Goal: Task Accomplishment & Management: Manage account settings

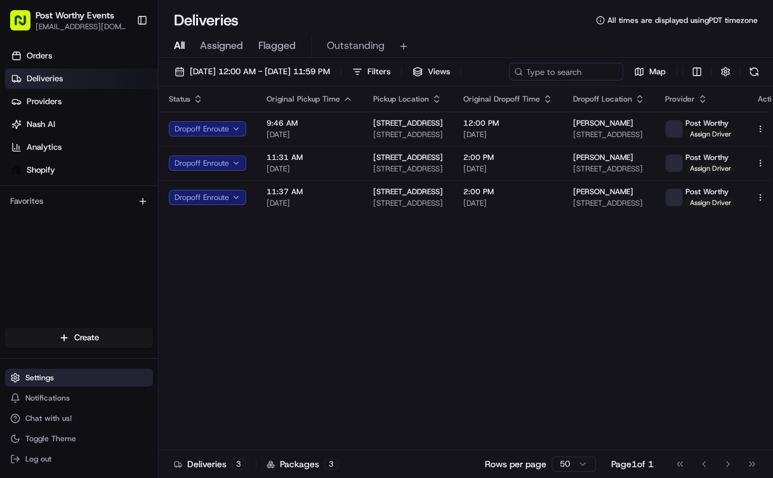
click at [41, 378] on span "Settings" at bounding box center [39, 377] width 29 height 10
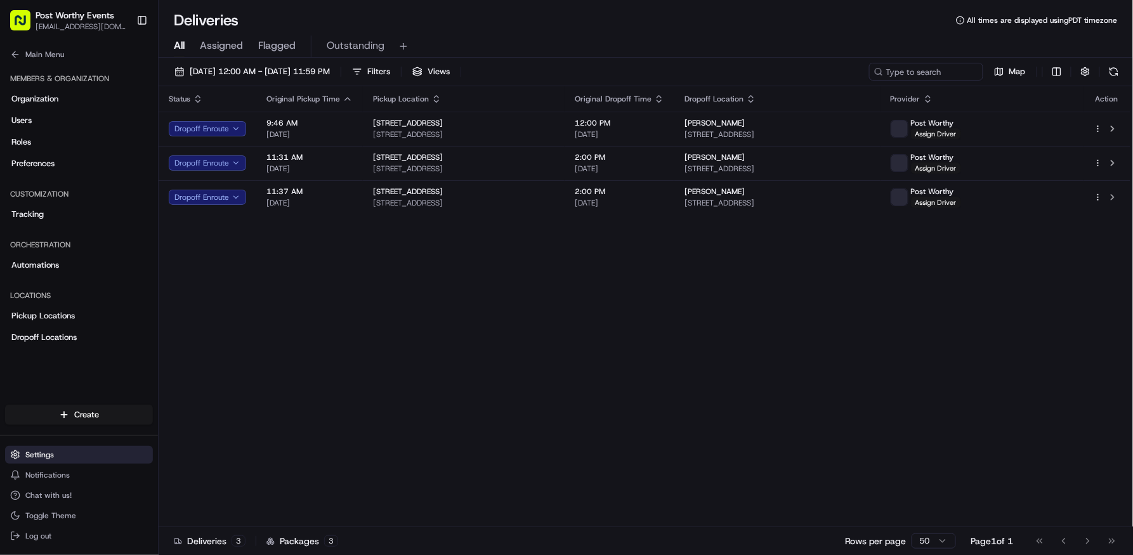
click at [48, 452] on span "Settings" at bounding box center [39, 455] width 29 height 10
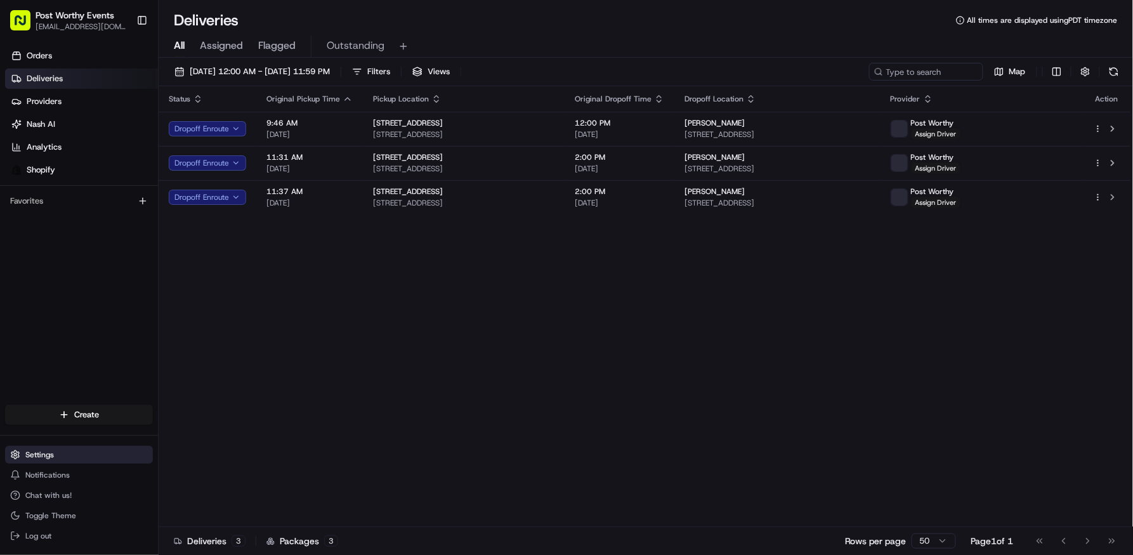
click at [64, 455] on button "Settings" at bounding box center [79, 455] width 148 height 18
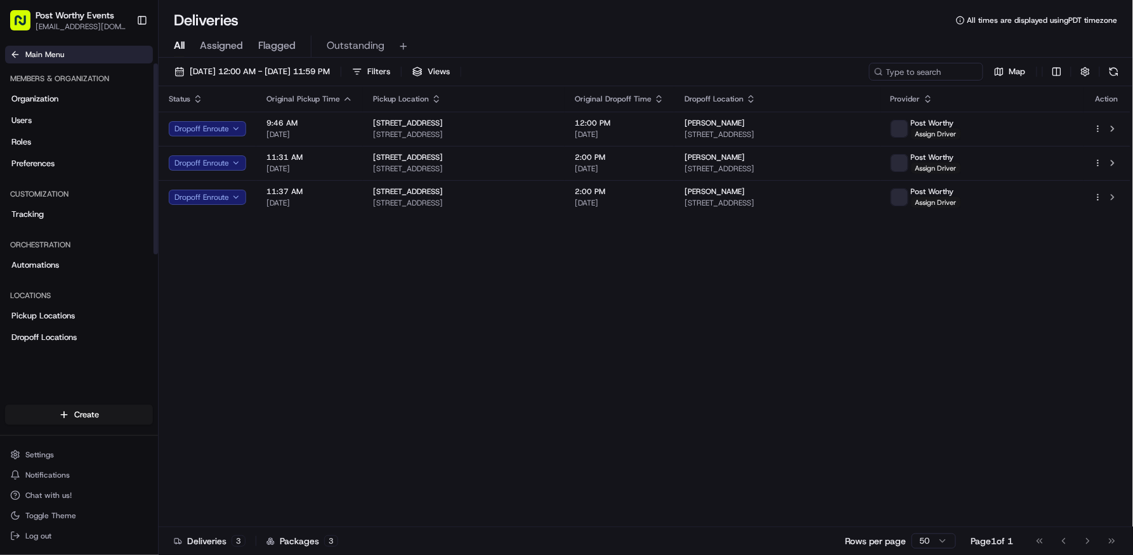
click at [8, 54] on button "Main Menu" at bounding box center [79, 55] width 148 height 18
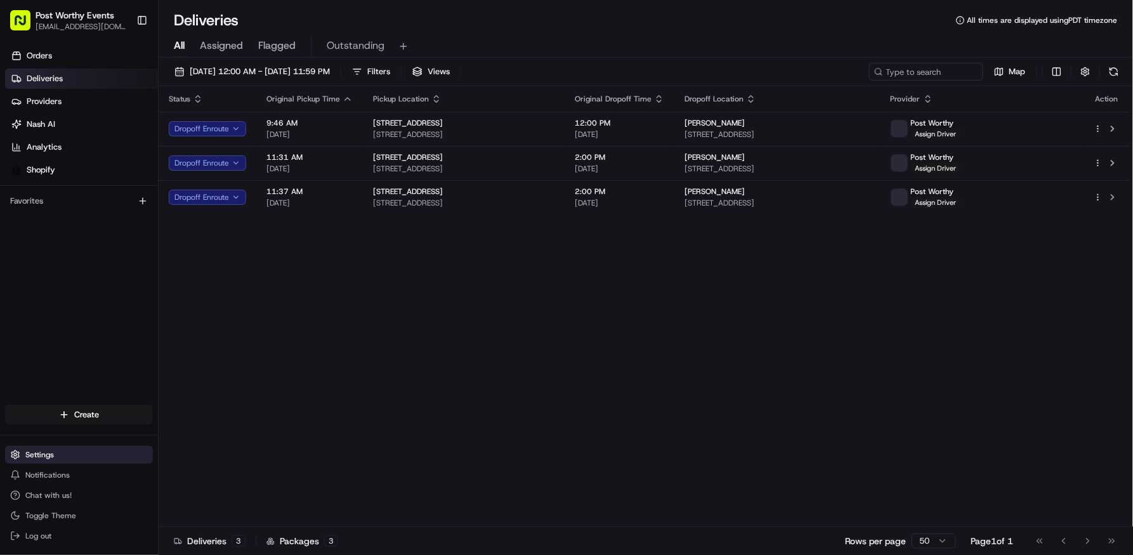
click at [44, 448] on button "Settings" at bounding box center [79, 455] width 148 height 18
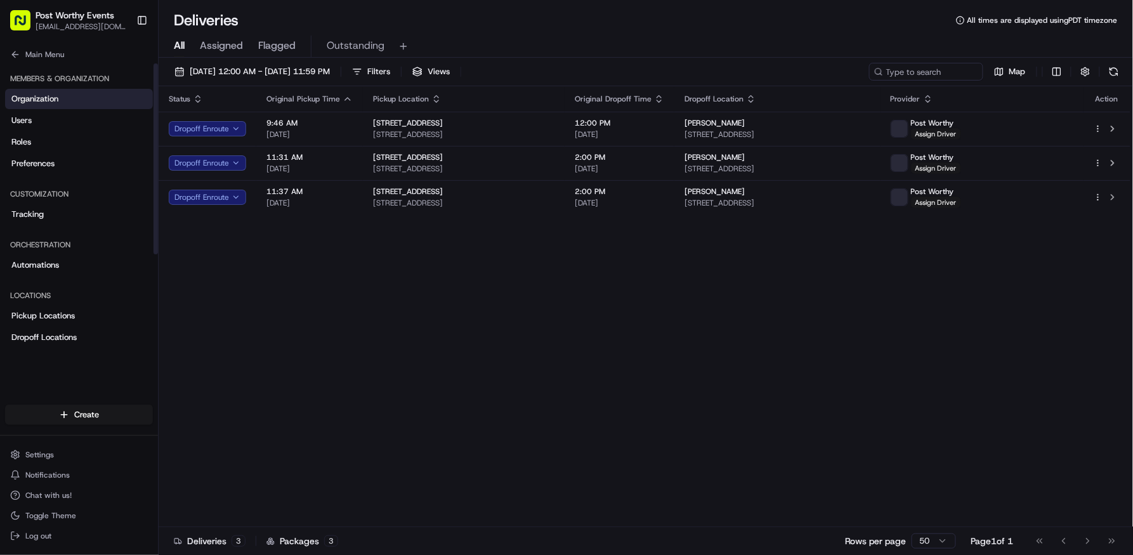
click at [36, 96] on span "Organization" at bounding box center [34, 98] width 47 height 11
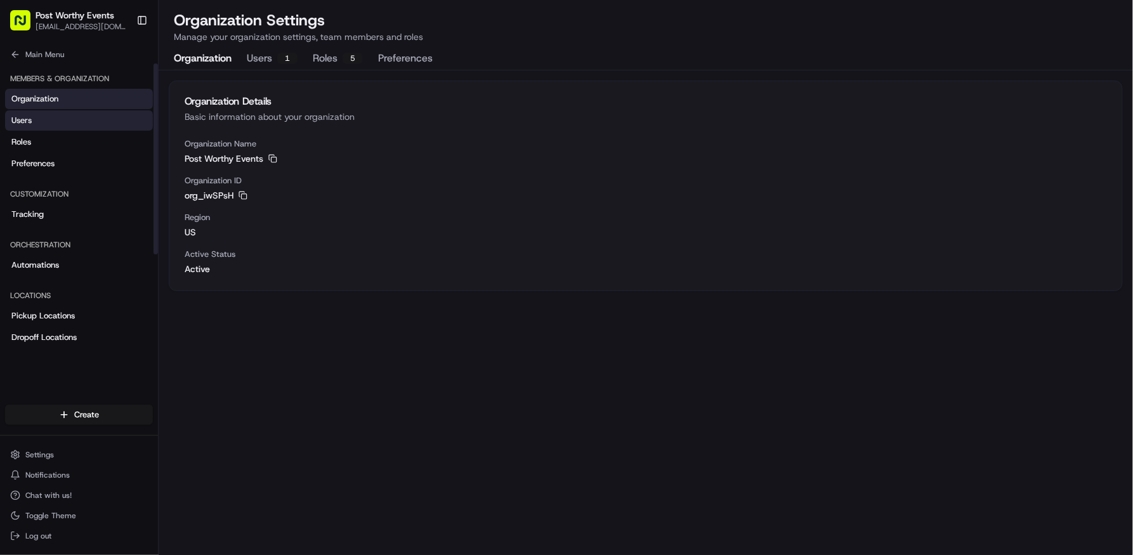
click at [36, 123] on link "Users" at bounding box center [79, 120] width 148 height 20
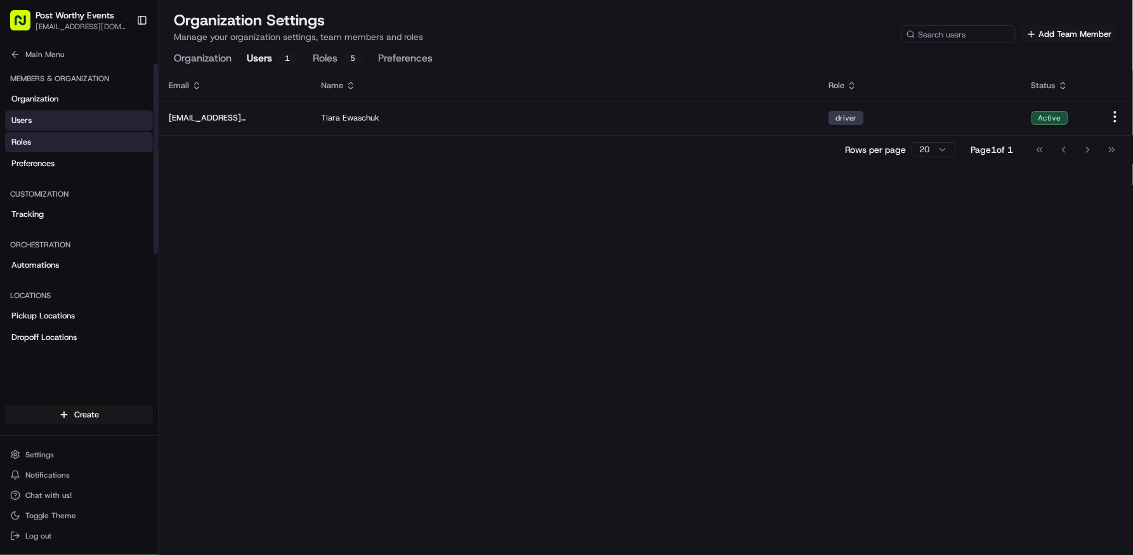
click at [49, 143] on link "Roles" at bounding box center [79, 142] width 148 height 20
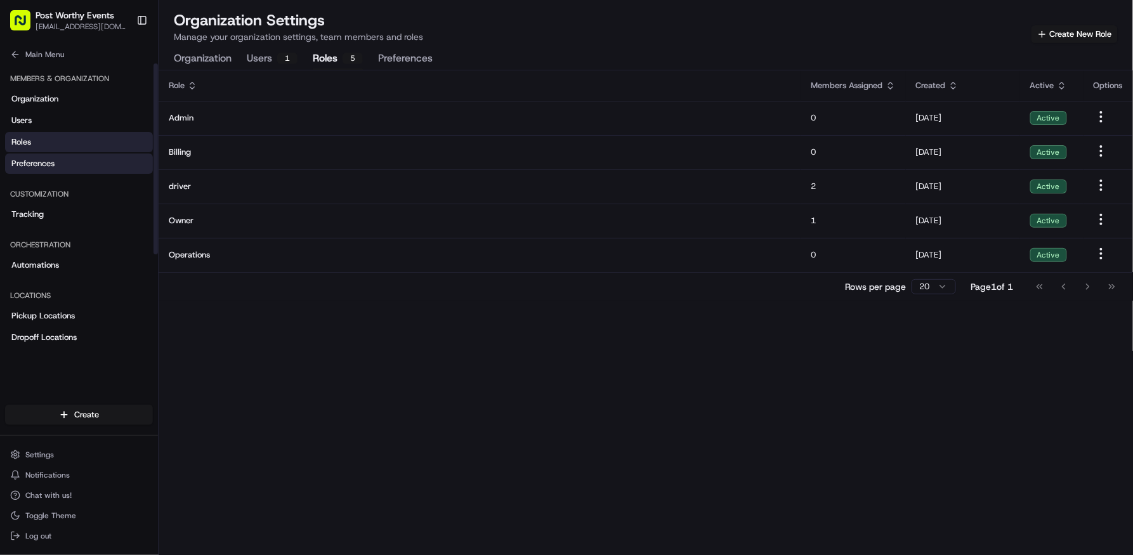
click at [48, 167] on span "Preferences" at bounding box center [32, 163] width 43 height 11
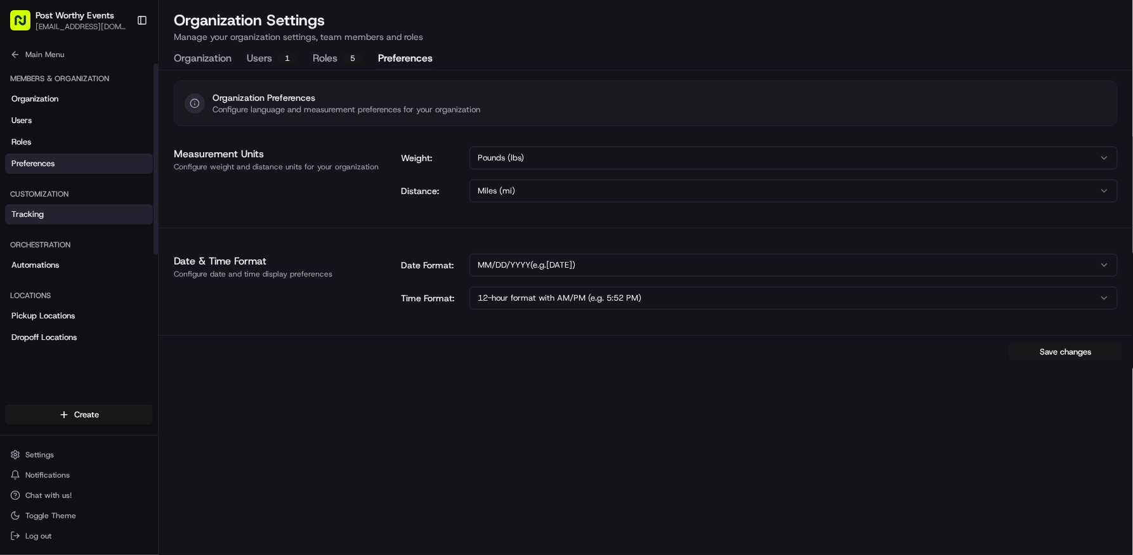
click at [38, 216] on span "Tracking" at bounding box center [27, 214] width 32 height 11
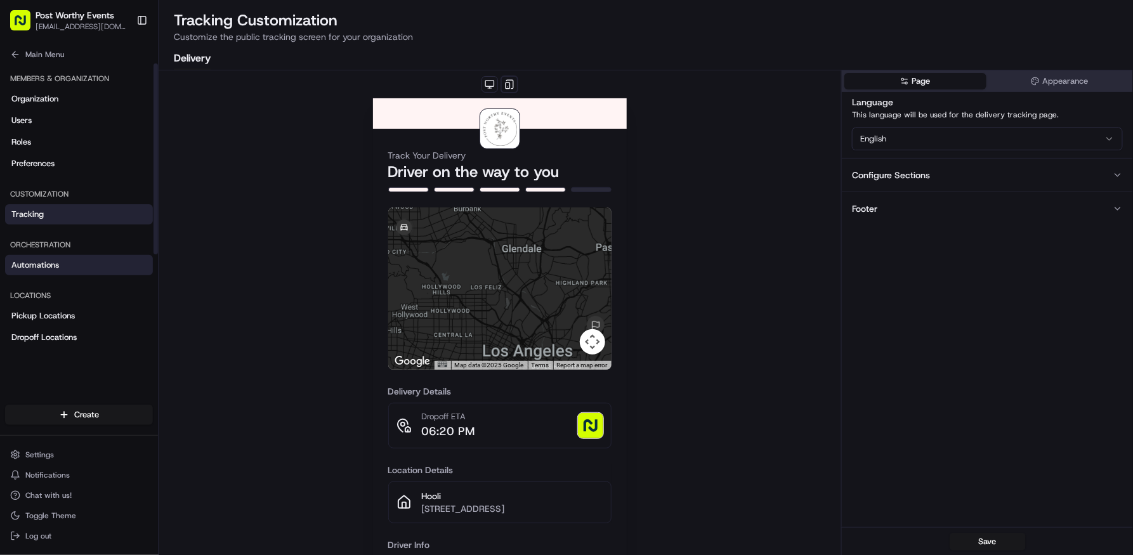
click at [43, 270] on span "Automations" at bounding box center [35, 264] width 48 height 11
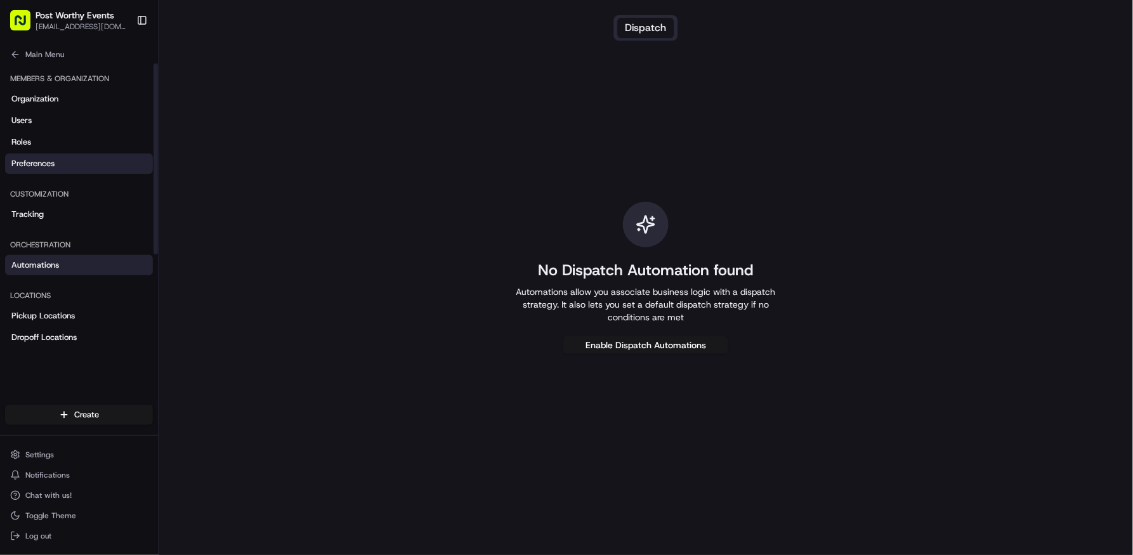
click at [39, 164] on span "Preferences" at bounding box center [32, 163] width 43 height 11
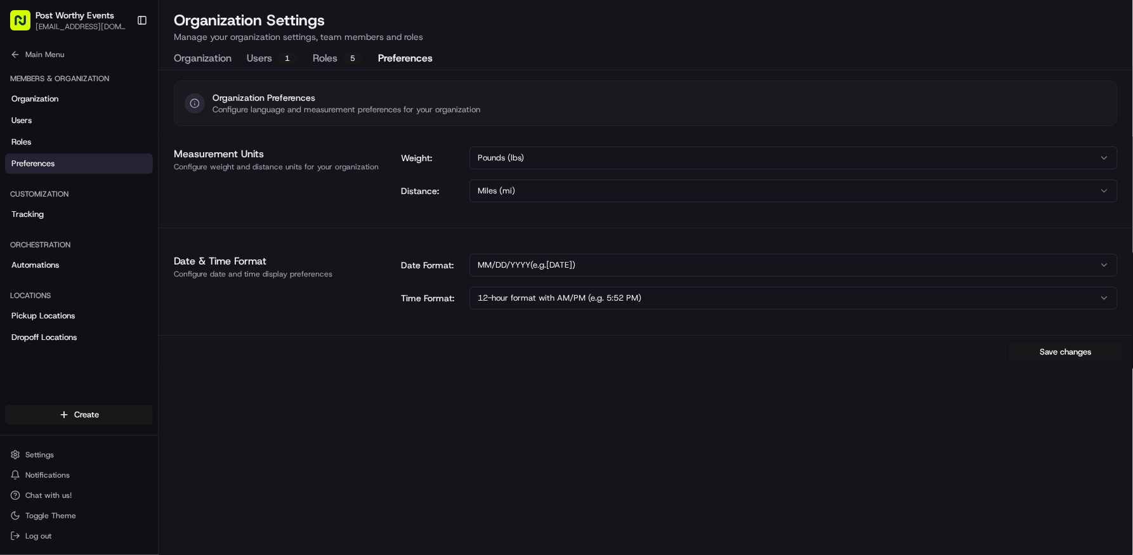
click at [325, 60] on button "Roles 5" at bounding box center [338, 59] width 50 height 22
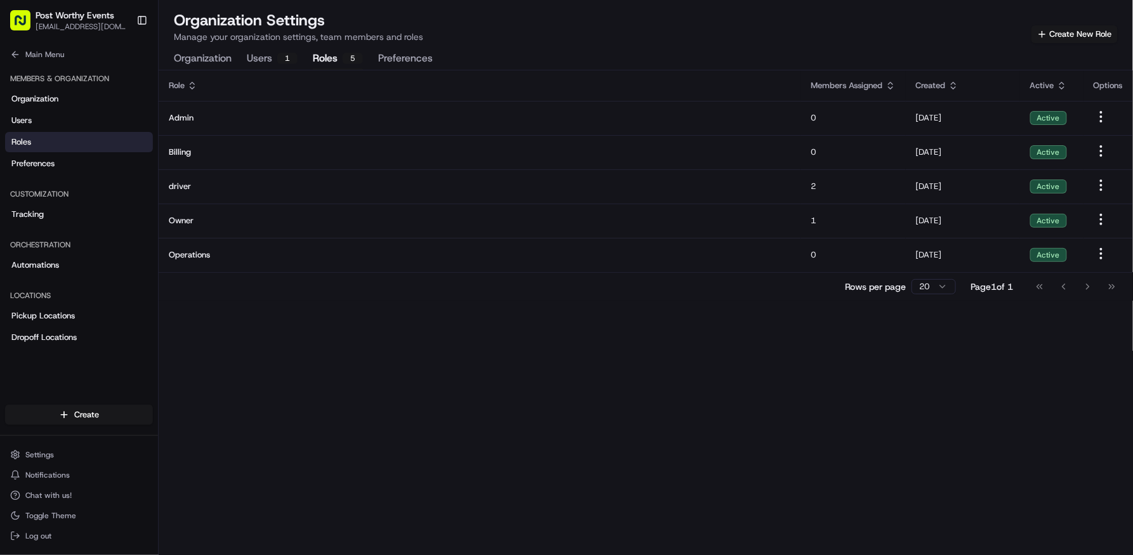
click at [271, 62] on button "Users 1" at bounding box center [272, 59] width 51 height 22
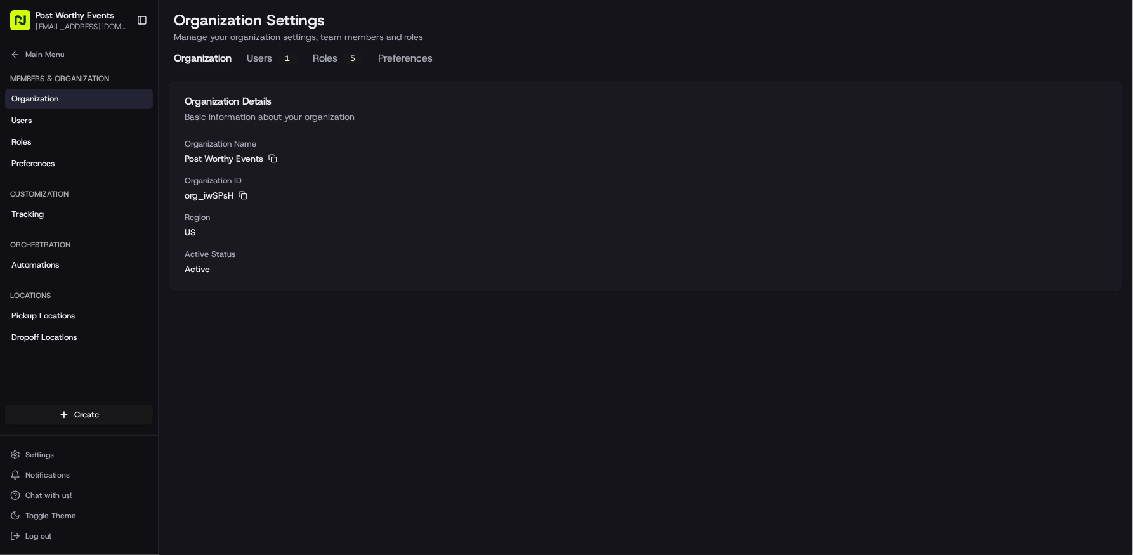
click at [207, 59] on button "Organization" at bounding box center [203, 59] width 58 height 22
click at [30, 120] on span "Users" at bounding box center [21, 120] width 20 height 11
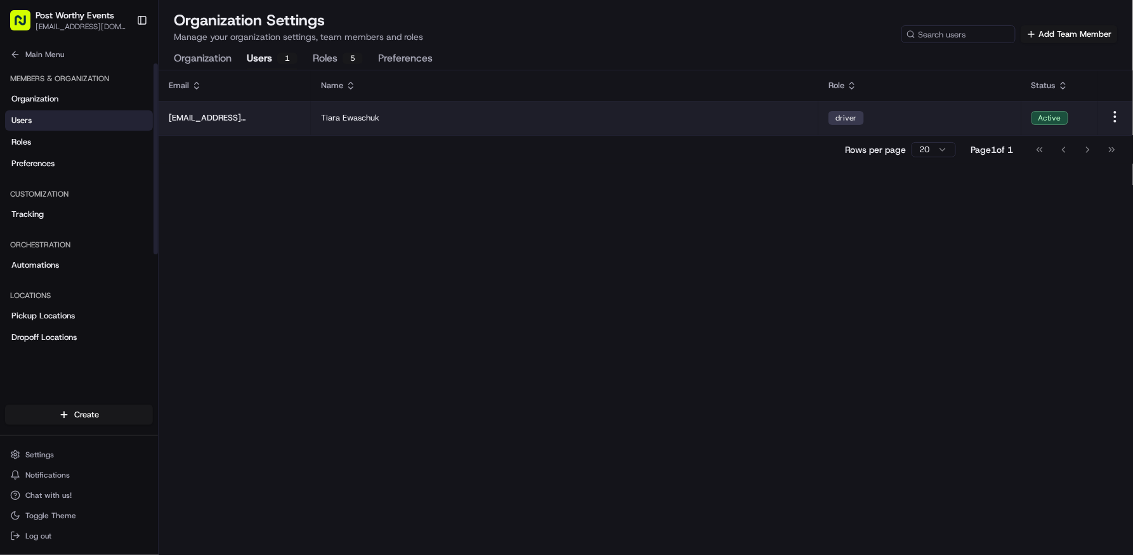
click at [429, 108] on td "[PERSON_NAME]" at bounding box center [564, 118] width 507 height 34
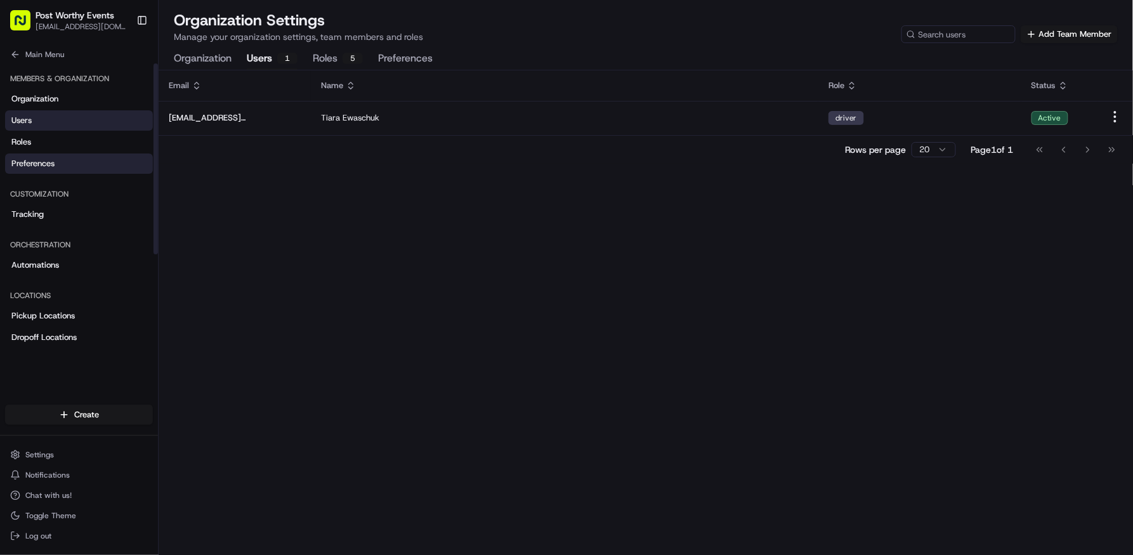
click at [86, 166] on link "Preferences" at bounding box center [79, 164] width 148 height 20
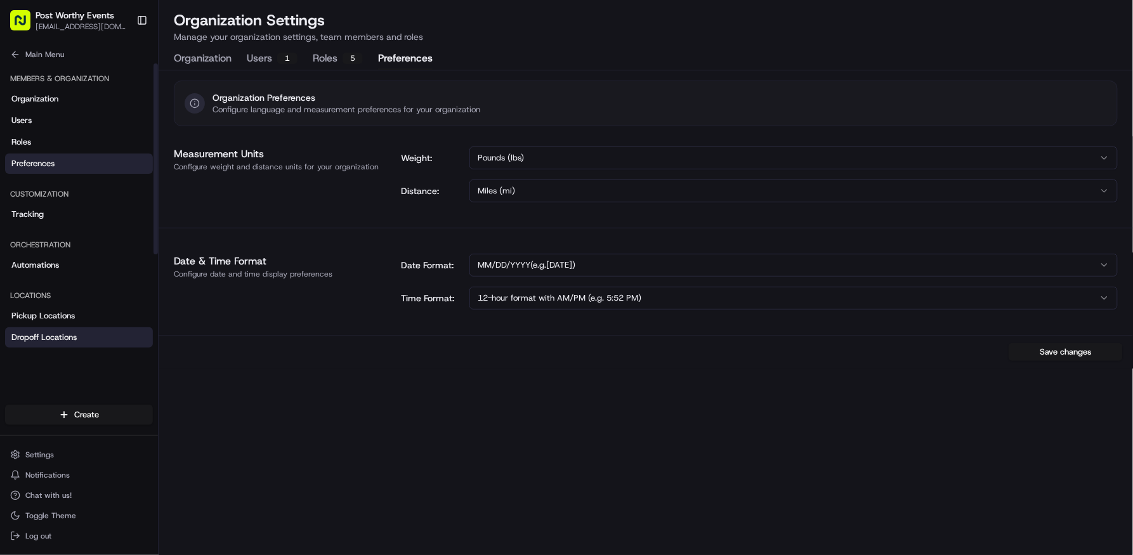
click at [74, 336] on span "Dropoff Locations" at bounding box center [43, 337] width 65 height 11
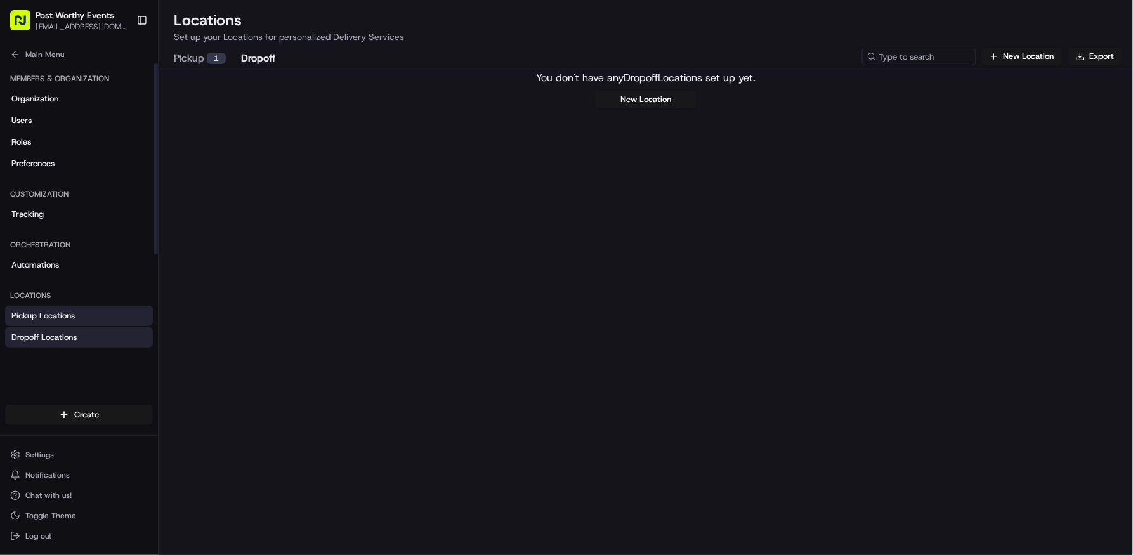
click at [76, 316] on link "Pickup Locations" at bounding box center [79, 316] width 148 height 20
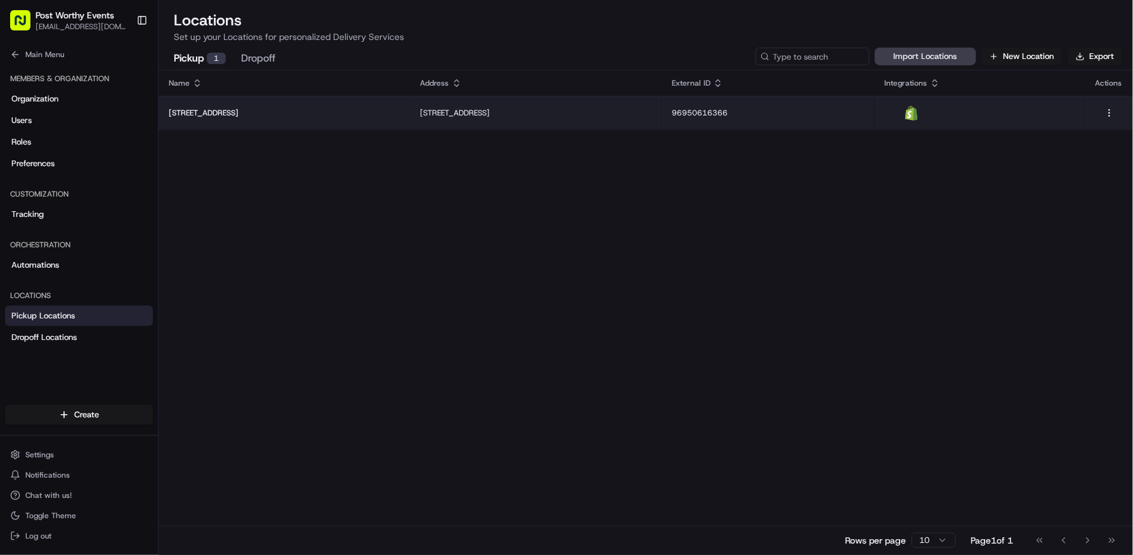
click at [254, 110] on p "[STREET_ADDRESS]" at bounding box center [285, 113] width 232 height 10
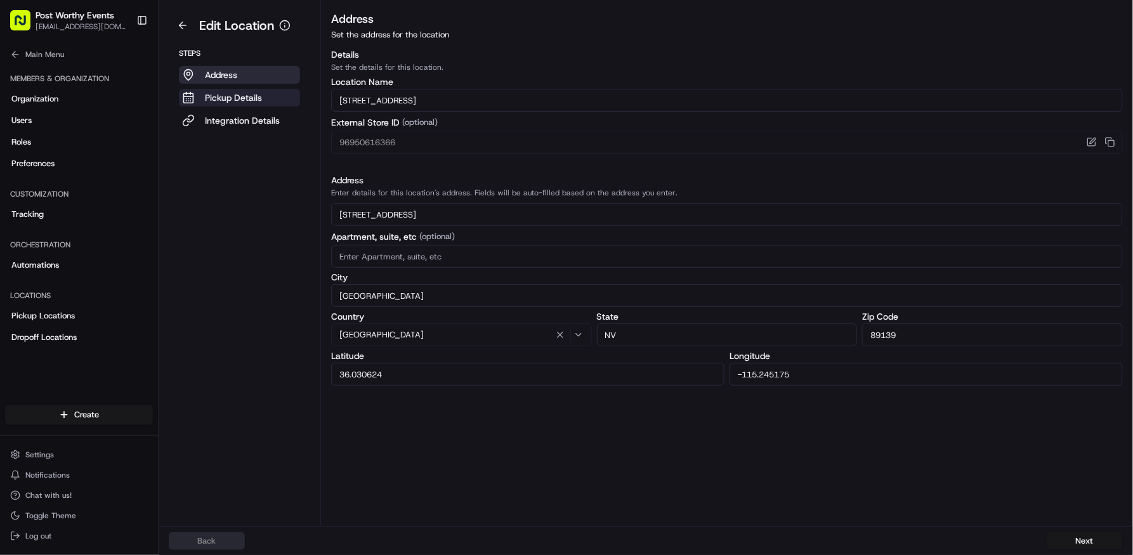
click at [252, 96] on p "Pickup Details" at bounding box center [233, 97] width 57 height 13
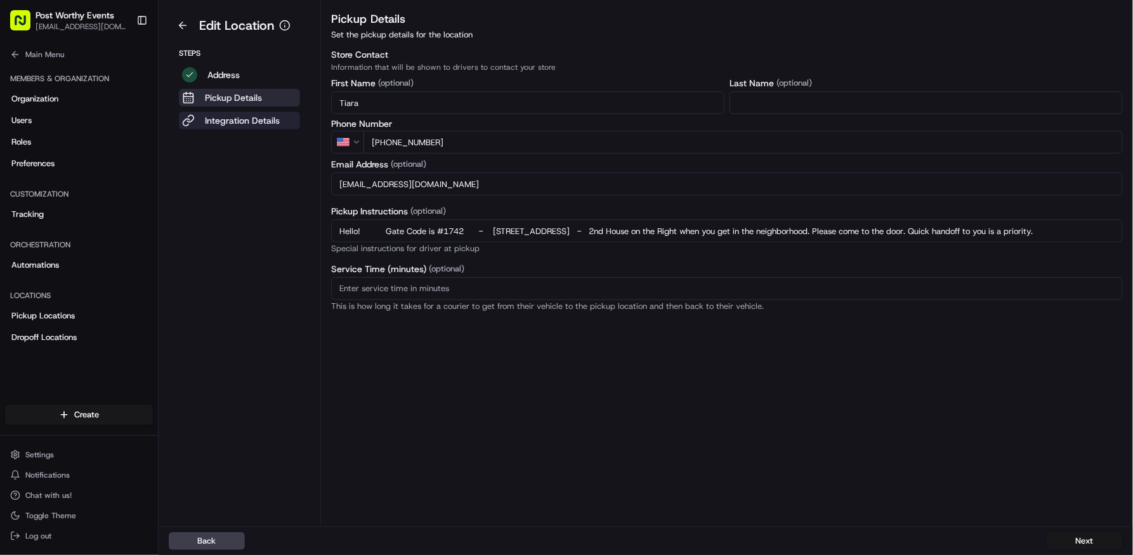
click at [249, 117] on p "Integration Details" at bounding box center [242, 120] width 75 height 13
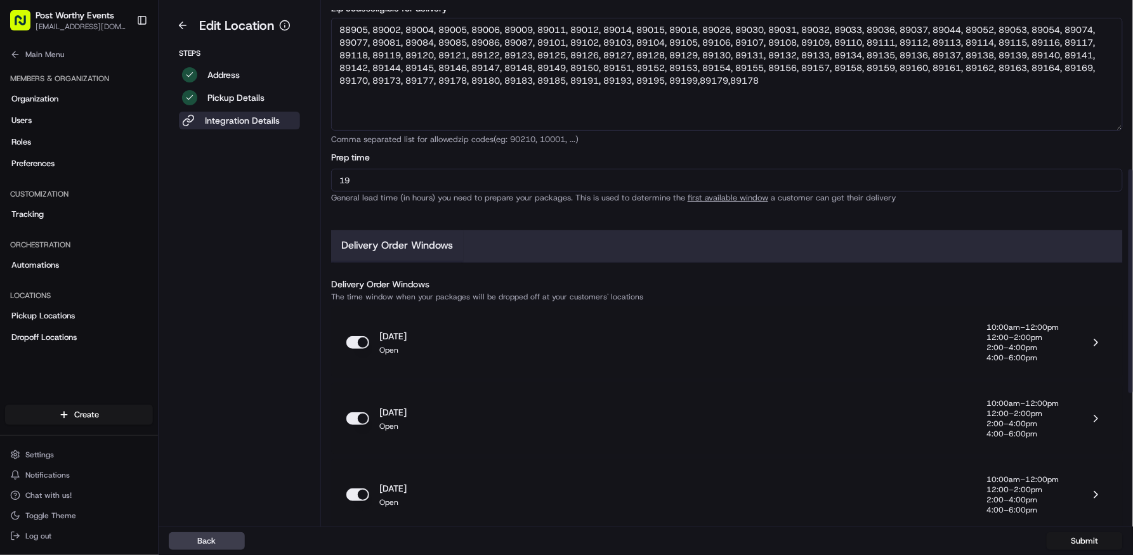
scroll to position [388, 0]
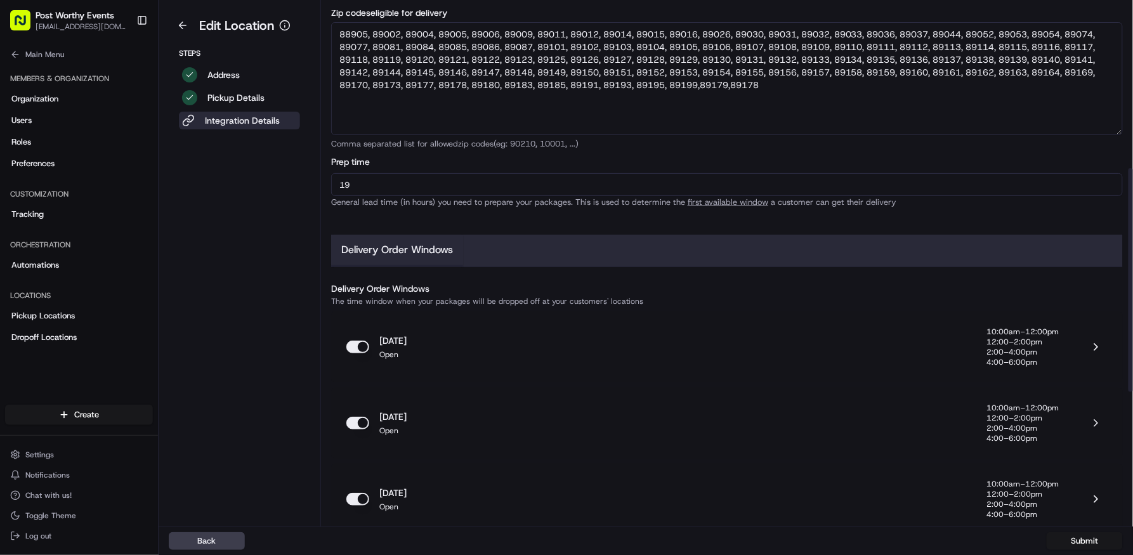
click at [429, 247] on button "Delivery Order Windows" at bounding box center [397, 251] width 132 height 32
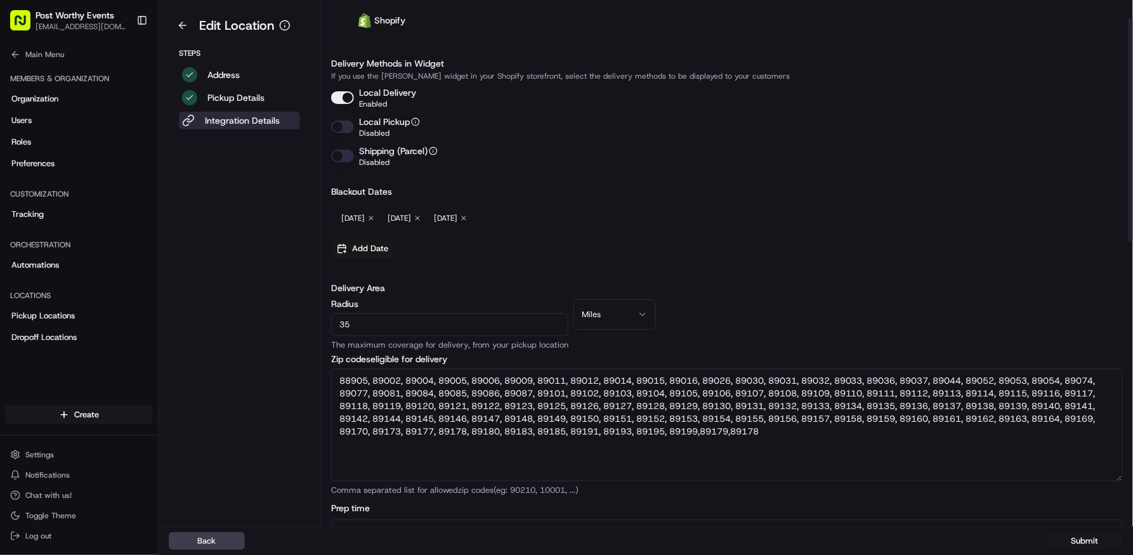
scroll to position [37, 0]
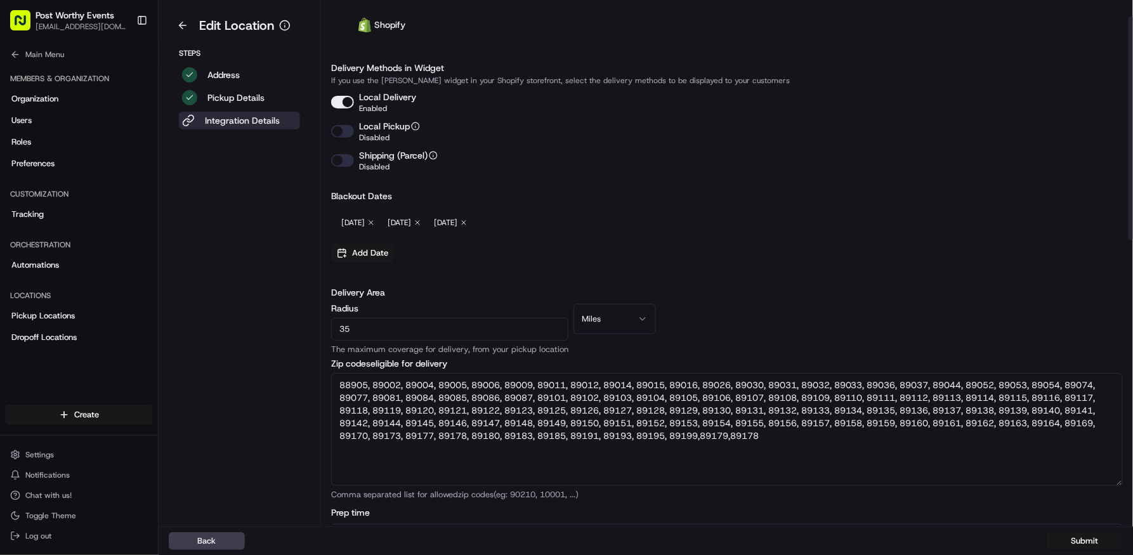
click at [375, 221] on icon "button" at bounding box center [371, 223] width 8 height 8
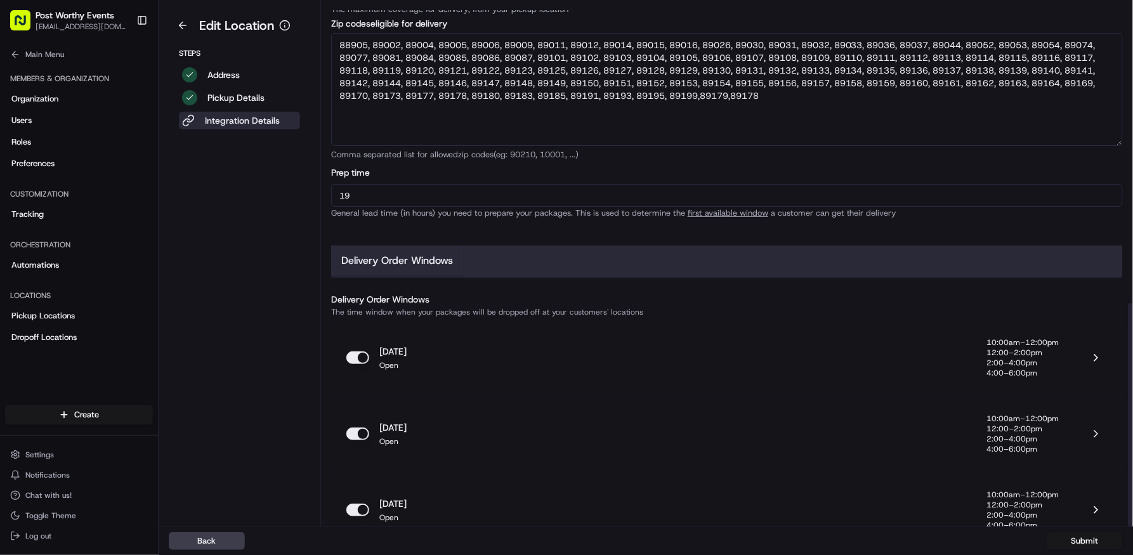
scroll to position [699, 0]
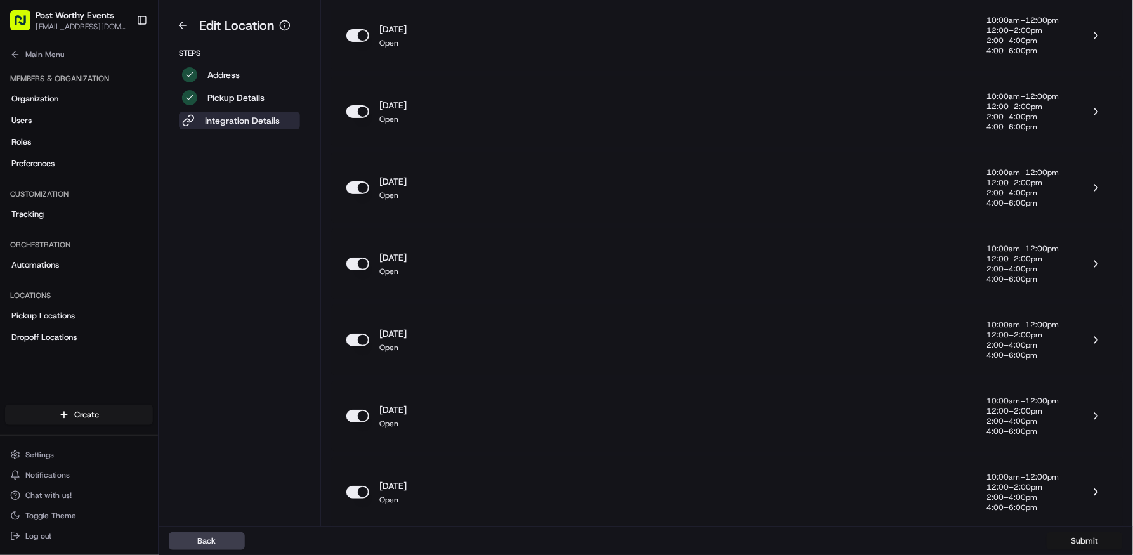
click at [772, 477] on button "Submit" at bounding box center [1085, 541] width 76 height 18
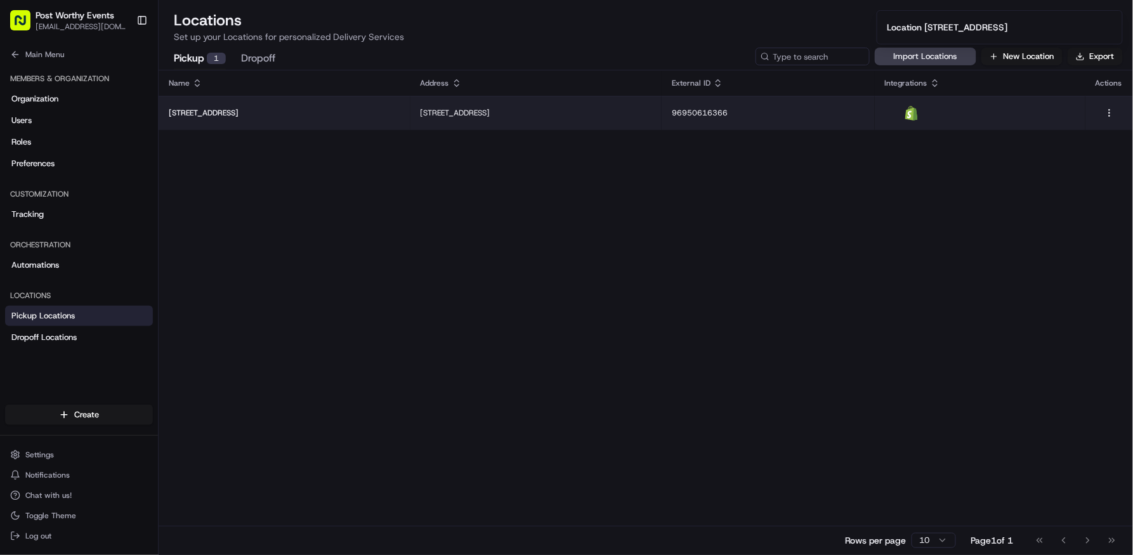
click at [311, 101] on td "[STREET_ADDRESS]" at bounding box center [285, 113] width 252 height 34
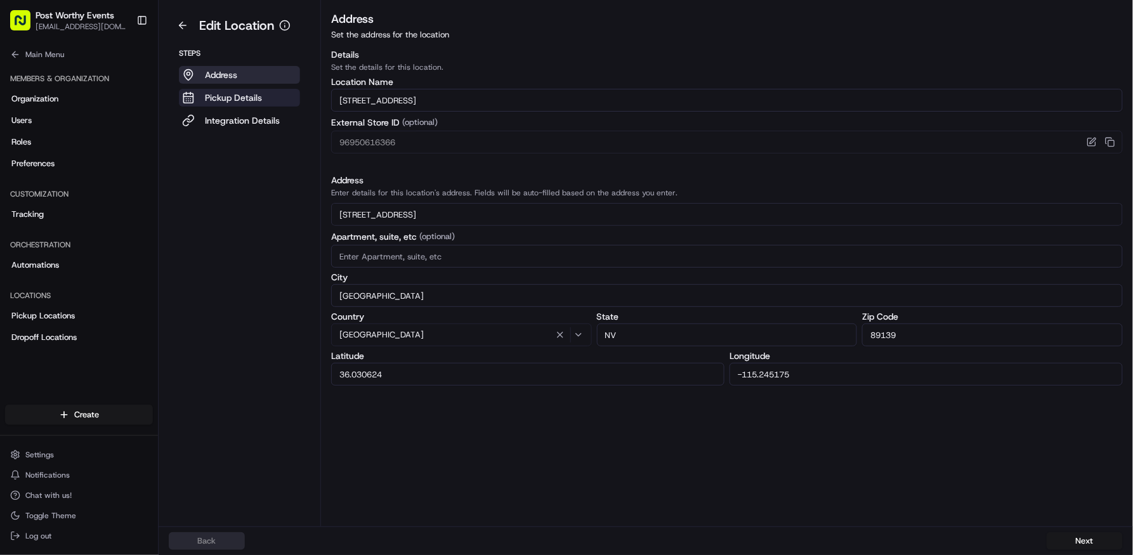
click at [230, 92] on p "Pickup Details" at bounding box center [233, 97] width 57 height 13
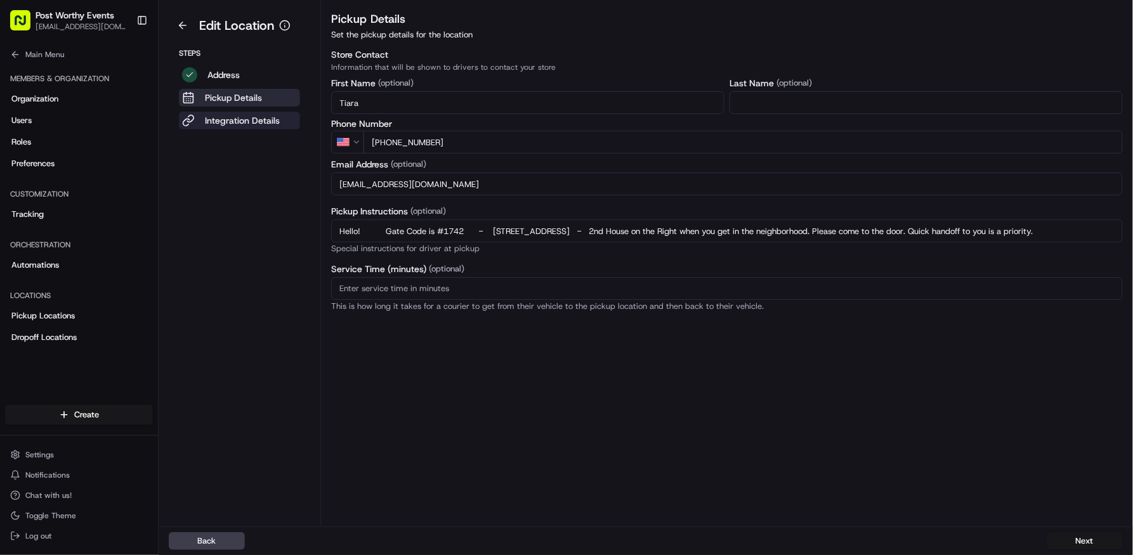
click at [240, 122] on p "Integration Details" at bounding box center [242, 120] width 75 height 13
